Goal: Task Accomplishment & Management: Use online tool/utility

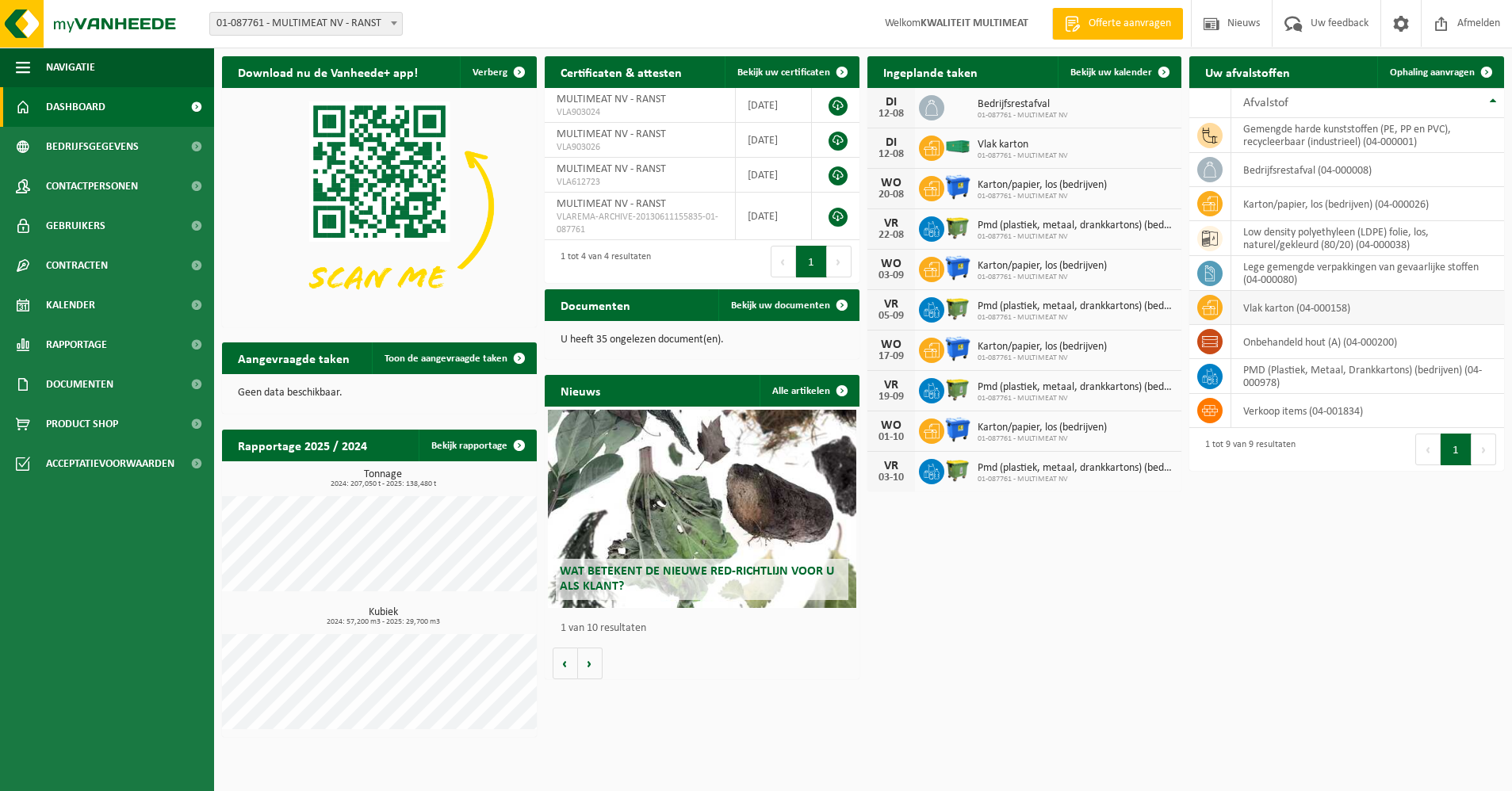
click at [1282, 308] on td "vlak karton (04-000158)" at bounding box center [1368, 308] width 273 height 34
click at [986, 149] on span "Vlak karton" at bounding box center [1023, 145] width 90 height 13
drag, startPoint x: 881, startPoint y: 149, endPoint x: 895, endPoint y: 151, distance: 14.1
click at [881, 149] on div "12-08" at bounding box center [891, 155] width 31 height 11
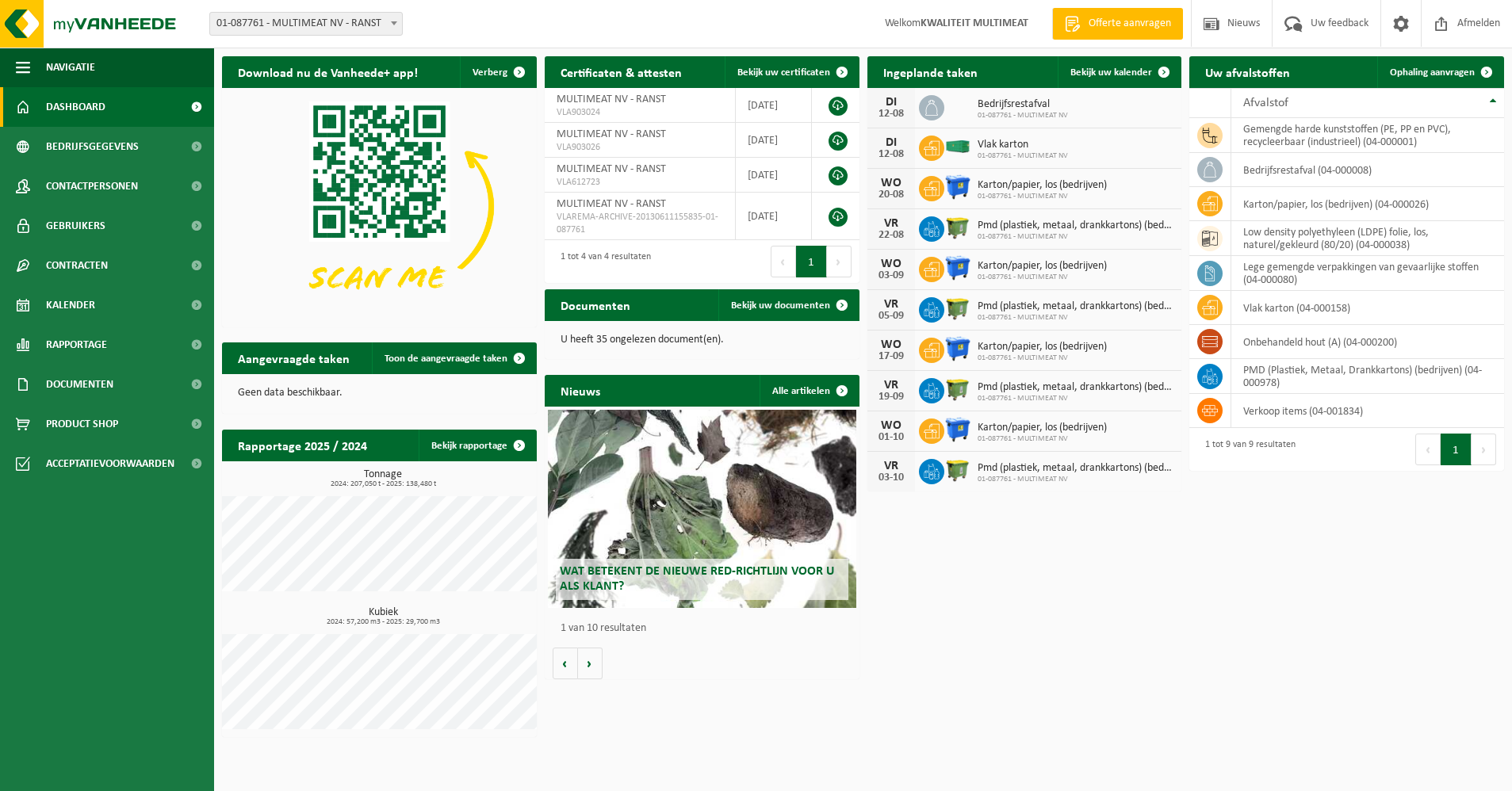
click at [978, 147] on span "Vlak karton" at bounding box center [1023, 145] width 90 height 13
click at [997, 141] on span "Vlak karton" at bounding box center [1023, 145] width 90 height 13
click at [1018, 157] on span "01-087761 - MULTIMEAT NV" at bounding box center [1023, 156] width 90 height 10
click at [892, 146] on div "DI" at bounding box center [891, 143] width 31 height 13
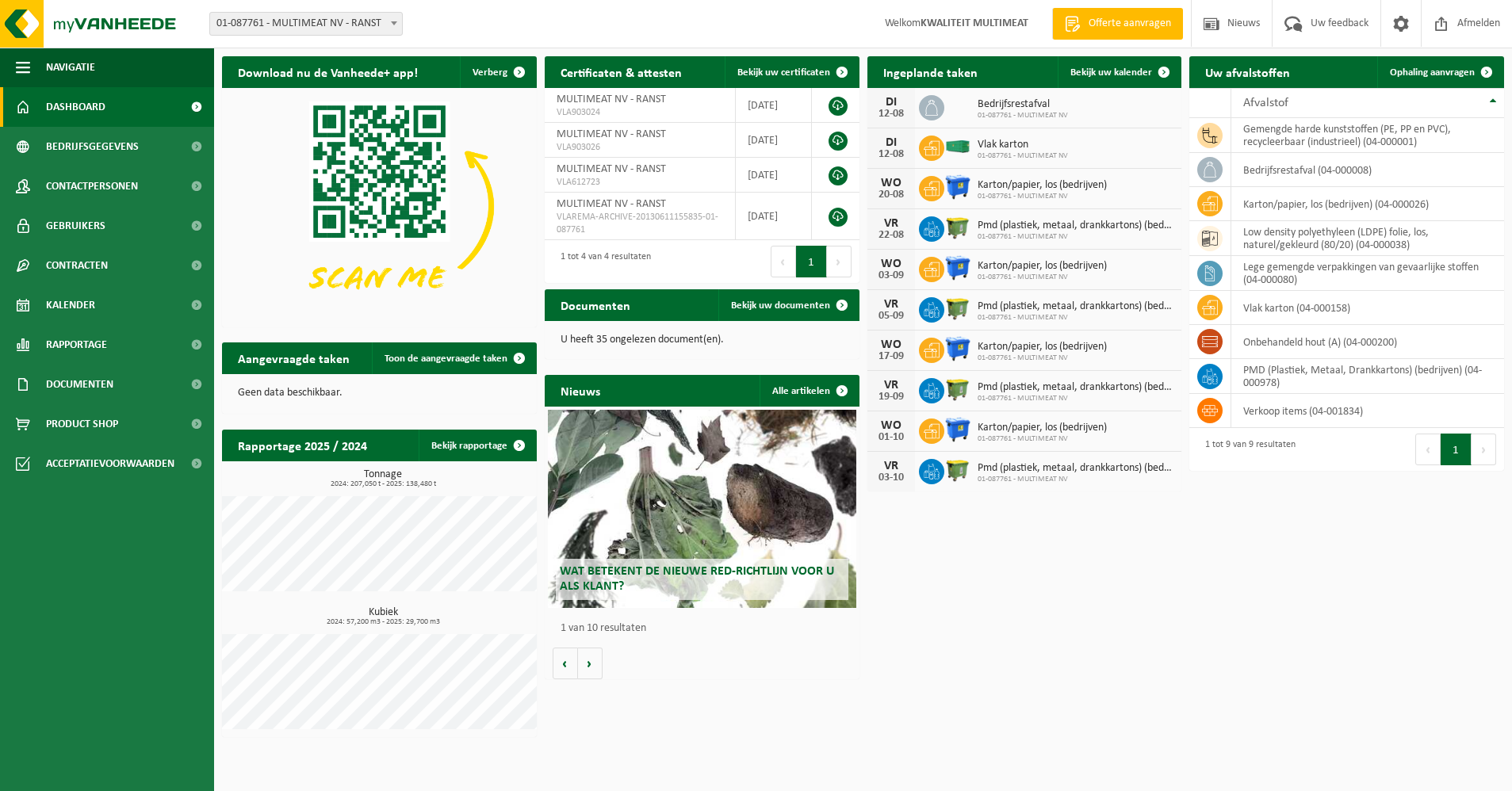
click at [892, 146] on div "DI" at bounding box center [891, 143] width 31 height 13
click at [943, 147] on span at bounding box center [931, 148] width 25 height 25
click at [1283, 305] on td "vlak karton (04-000158)" at bounding box center [1368, 308] width 273 height 34
click at [1431, 73] on span "Ophaling aanvragen" at bounding box center [1432, 73] width 85 height 10
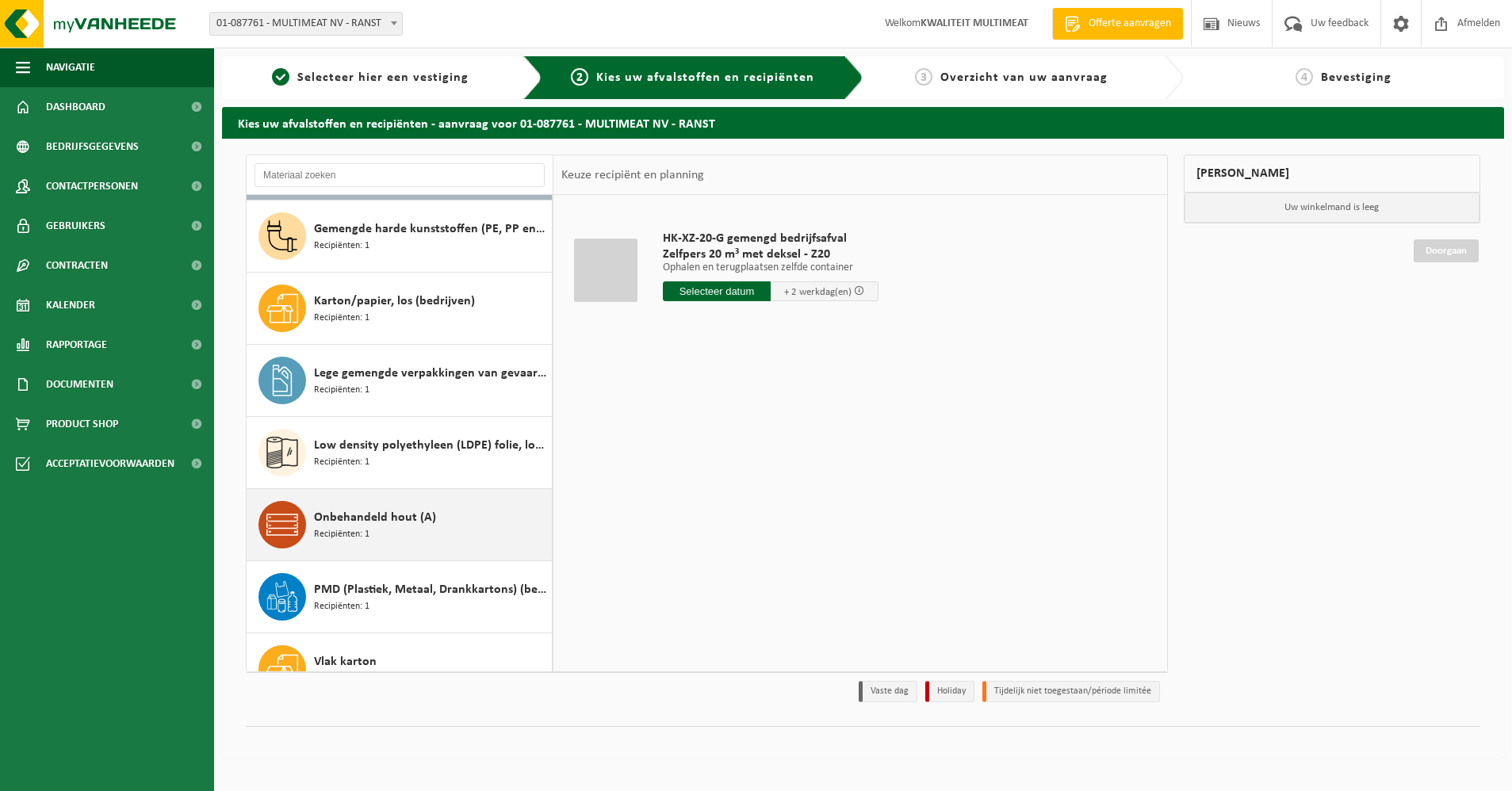
scroll to position [100, 0]
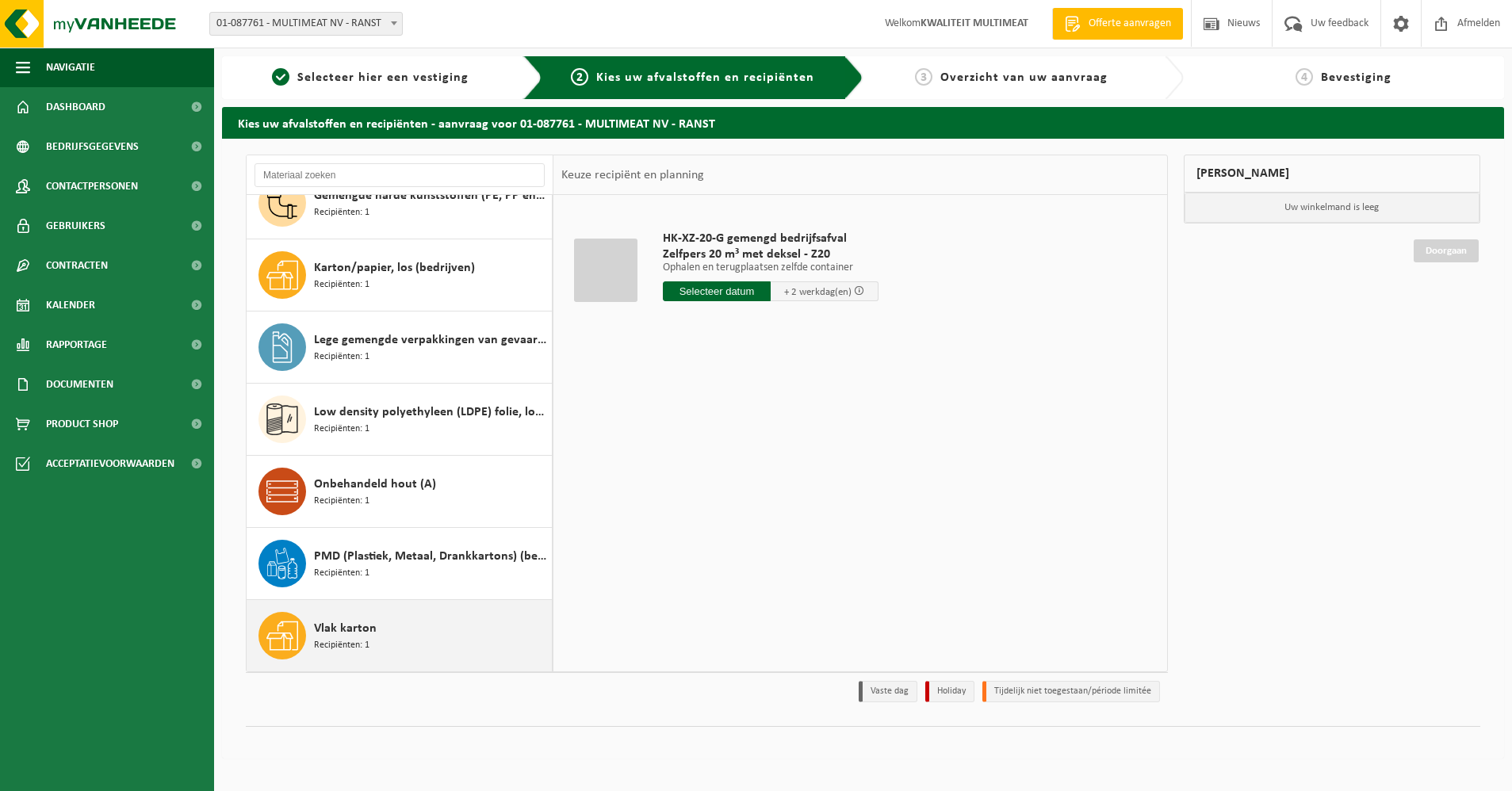
click at [352, 631] on span "Vlak karton" at bounding box center [345, 629] width 63 height 19
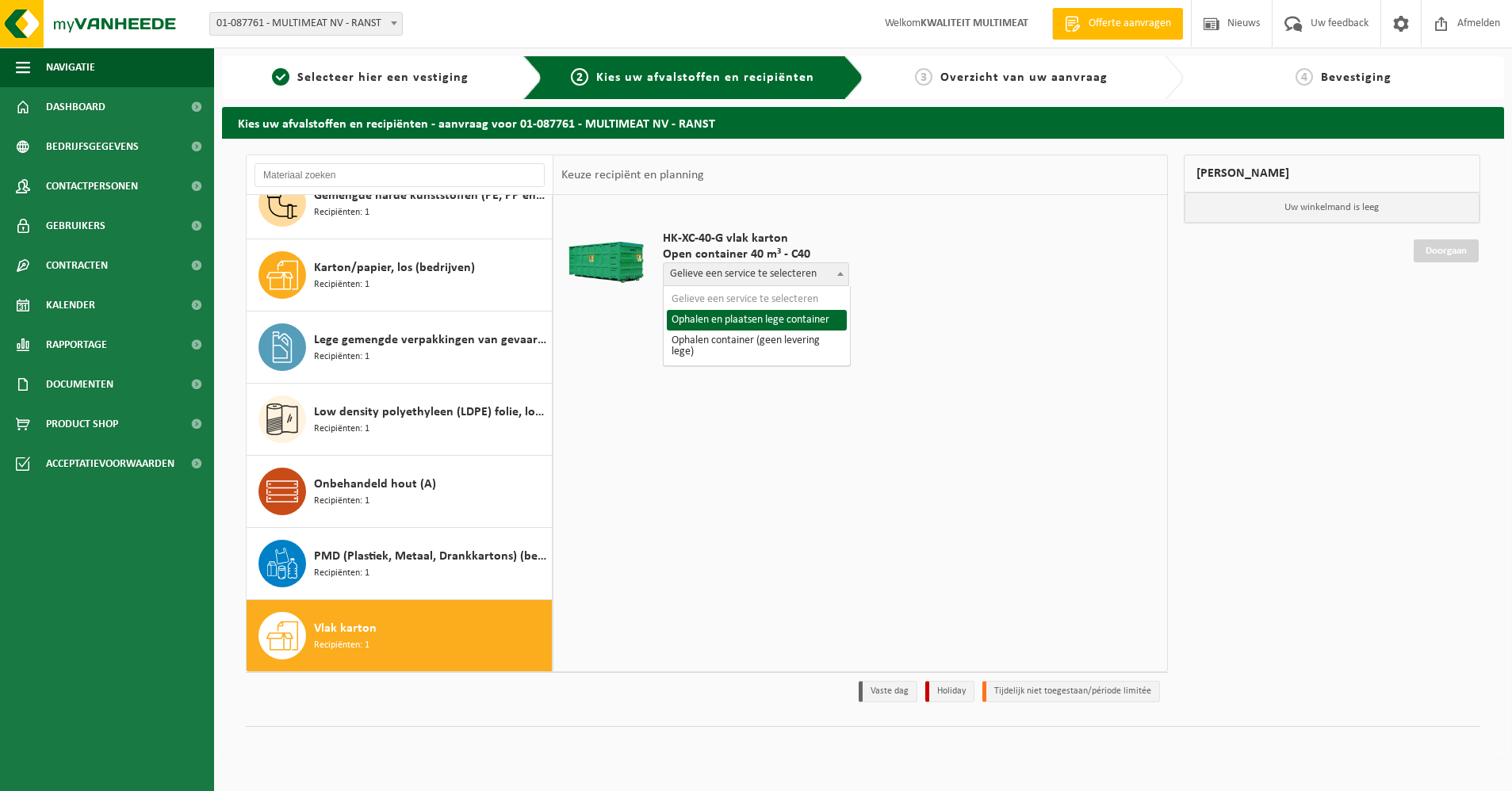
click at [797, 273] on span "Gelieve een service te selecteren" at bounding box center [756, 274] width 185 height 23
click at [794, 271] on span "Gelieve een service te selecteren" at bounding box center [756, 274] width 185 height 23
click at [787, 270] on span "Gelieve een service te selecteren" at bounding box center [756, 274] width 185 height 23
select select "P2PL-VEL-033589_HK-XC-40-GN-00_04-000158_46"
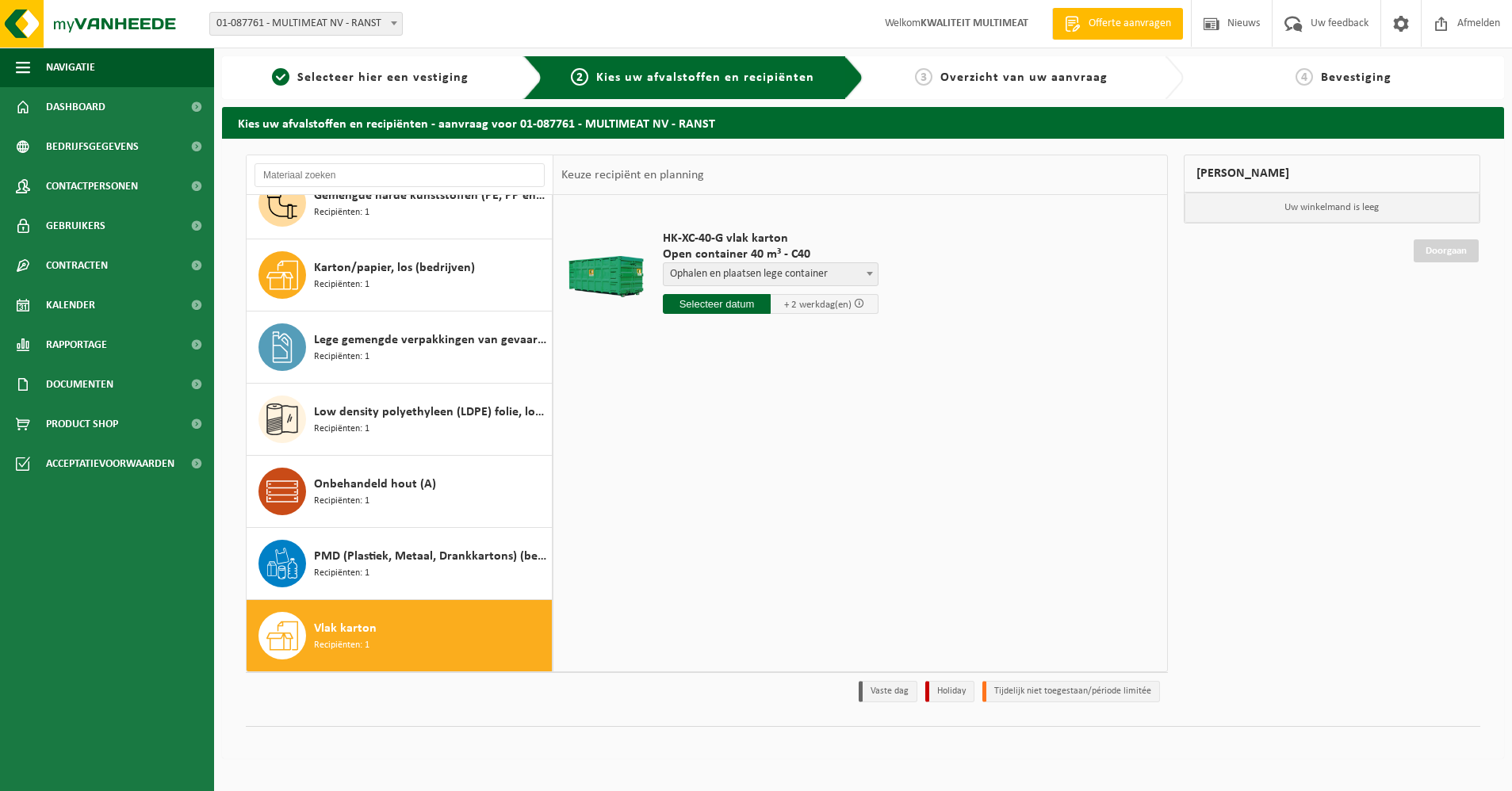
click at [735, 301] on input "text" at bounding box center [717, 304] width 108 height 20
click at [679, 472] on div "18" at bounding box center [677, 469] width 27 height 25
type input "Van 2025-08-18"
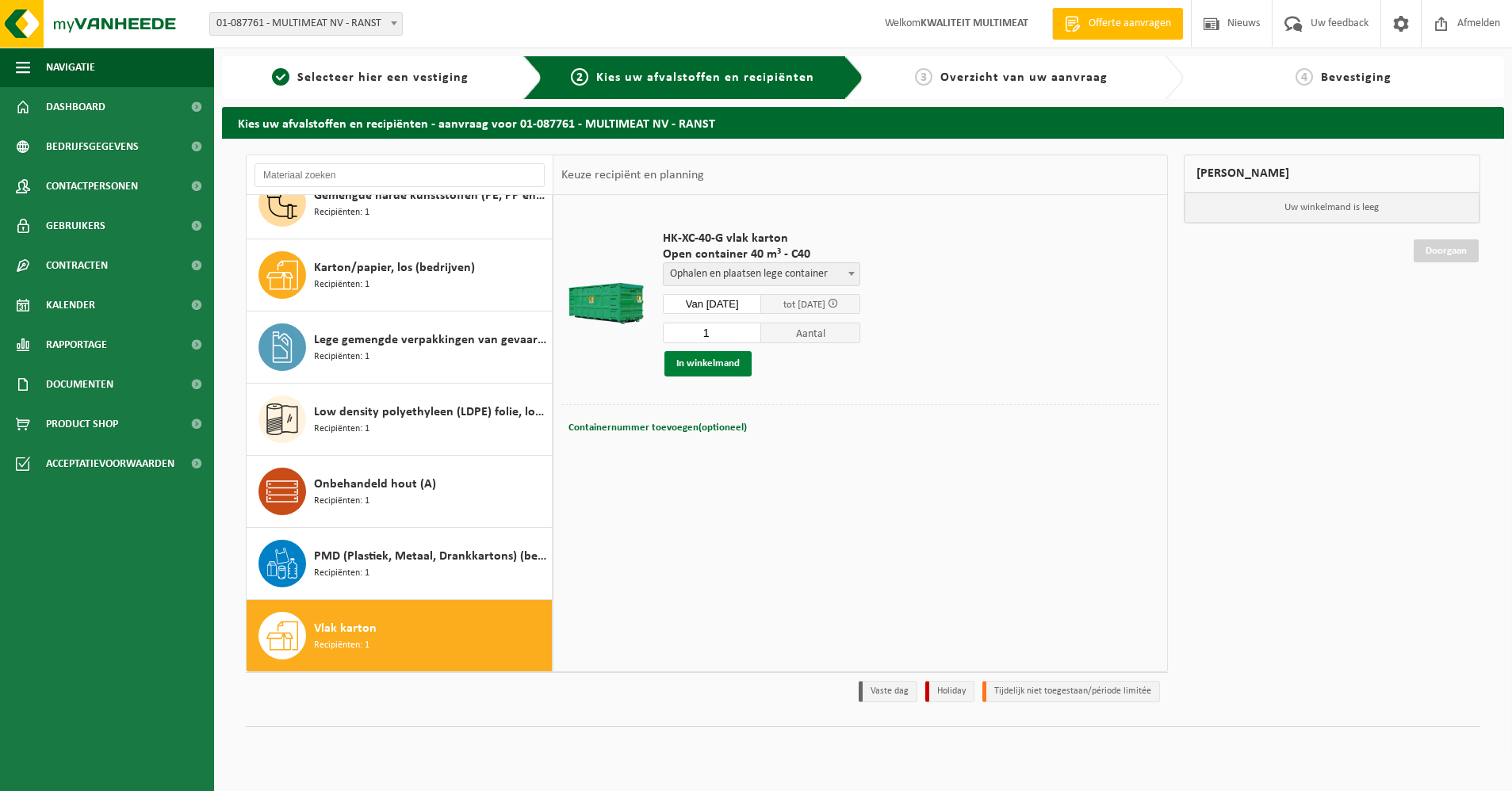
click at [700, 364] on button "In winkelmand" at bounding box center [708, 364] width 87 height 25
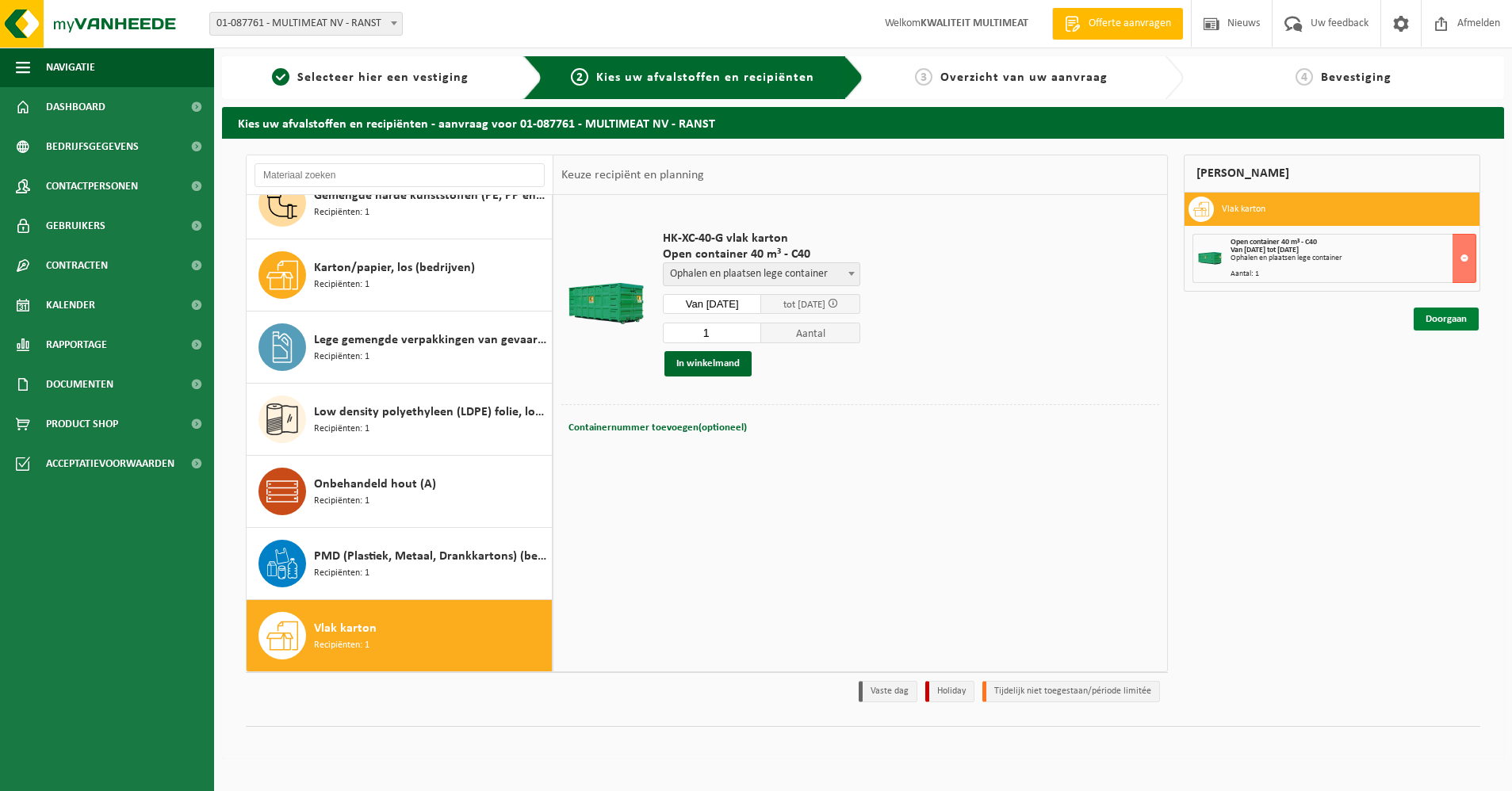
click at [1447, 323] on link "Doorgaan" at bounding box center [1446, 319] width 65 height 23
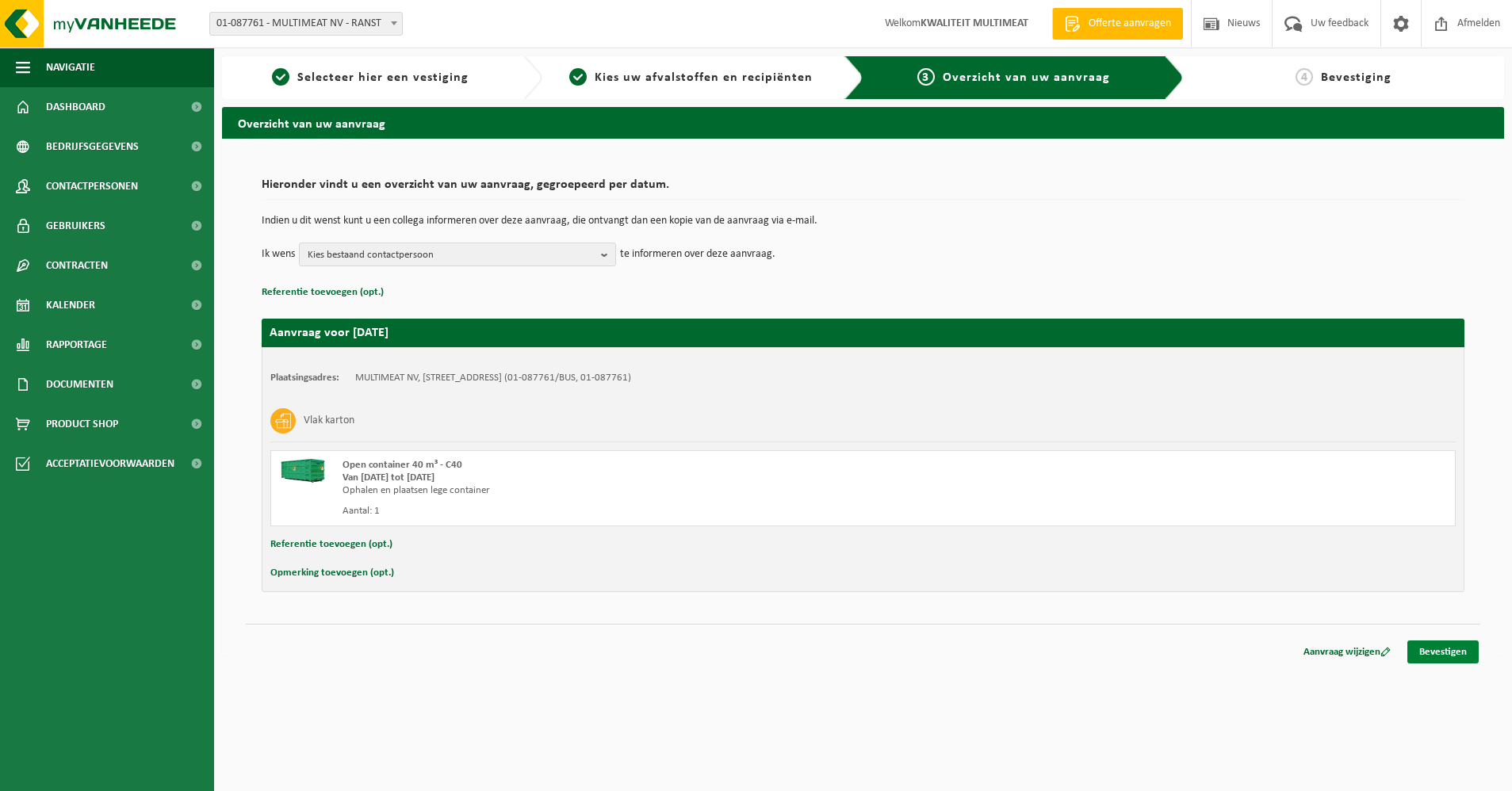
click at [1443, 652] on link "Bevestigen" at bounding box center [1443, 652] width 71 height 23
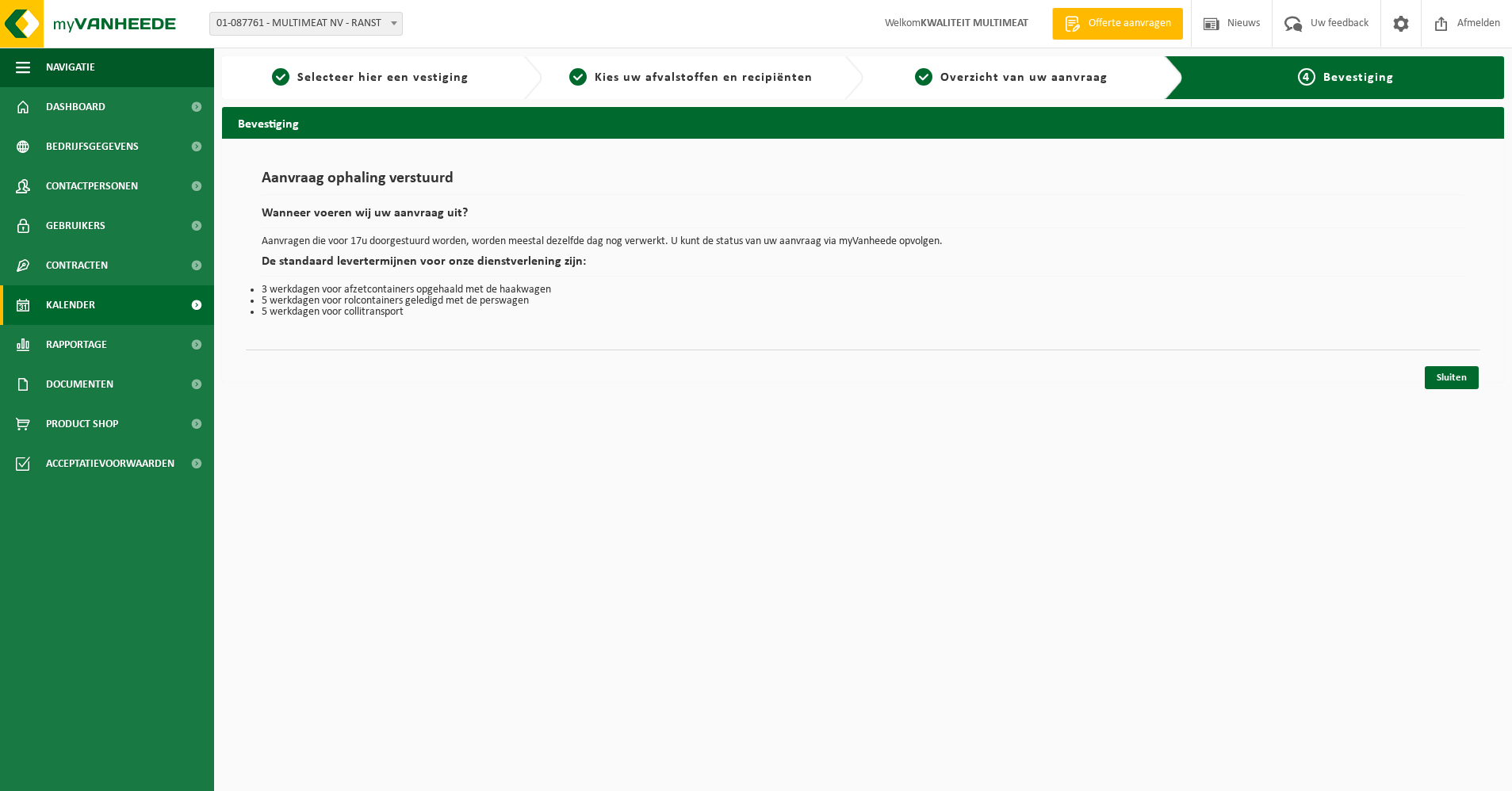
click at [70, 306] on span "Kalender" at bounding box center [70, 305] width 49 height 40
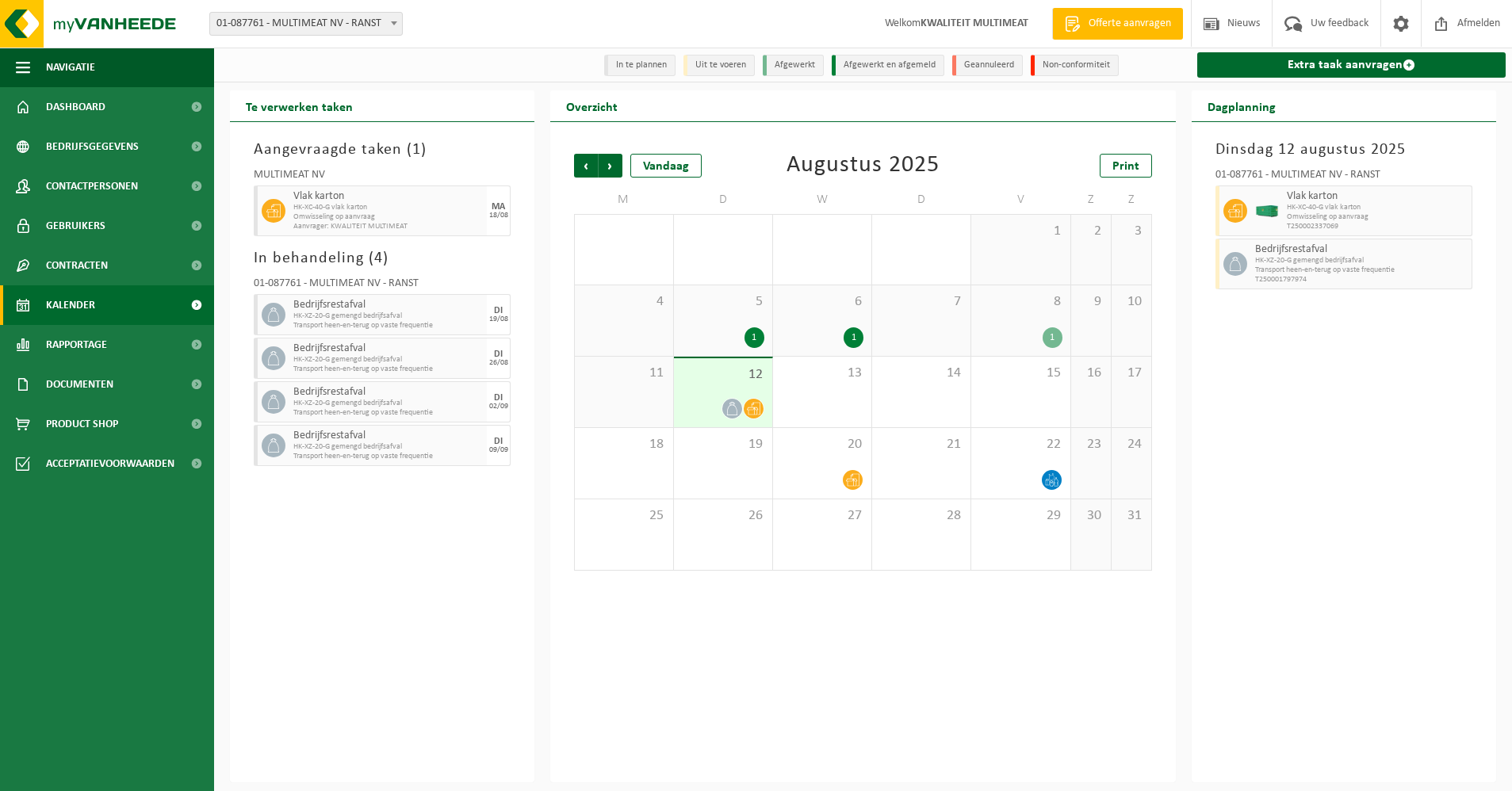
click at [723, 377] on span "12" at bounding box center [723, 375] width 82 height 18
click at [1418, 214] on span "Omwisseling op aanvraag" at bounding box center [1377, 218] width 181 height 10
click at [1418, 214] on span "Omwisseling op aanvraag" at bounding box center [1377, 218] width 181 height 10
click at [1414, 216] on span "Omwisseling op aanvraag" at bounding box center [1377, 218] width 181 height 10
click at [71, 302] on span "Kalender" at bounding box center [70, 305] width 49 height 40
